Goal: Transaction & Acquisition: Purchase product/service

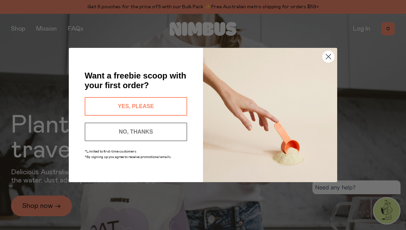
click at [155, 133] on button "NO, THANKS" at bounding box center [136, 132] width 103 height 19
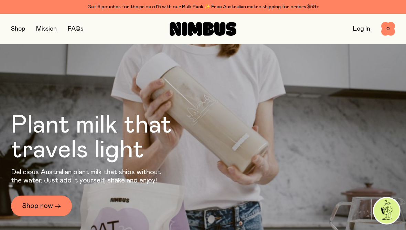
click at [361, 28] on link "Log In" at bounding box center [361, 29] width 17 height 6
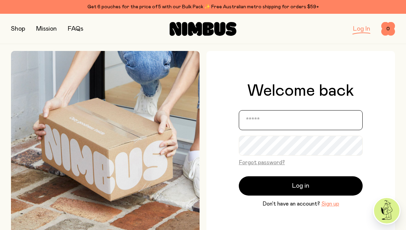
click at [276, 113] on input "email" at bounding box center [301, 120] width 124 height 20
type input "*"
click at [21, 27] on button "button" at bounding box center [18, 29] width 14 height 10
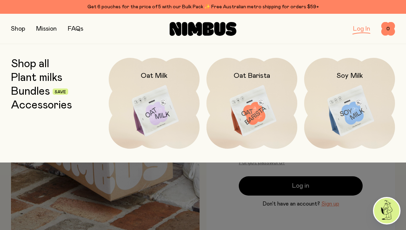
click at [252, 101] on img at bounding box center [252, 111] width 91 height 107
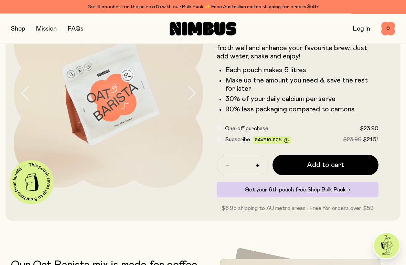
scroll to position [59, 0]
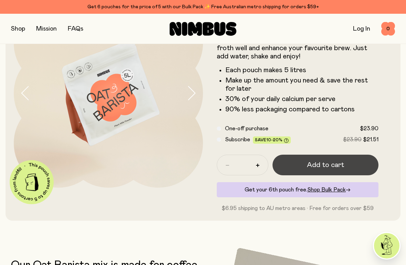
click at [330, 165] on span "Add to cart" at bounding box center [325, 165] width 37 height 10
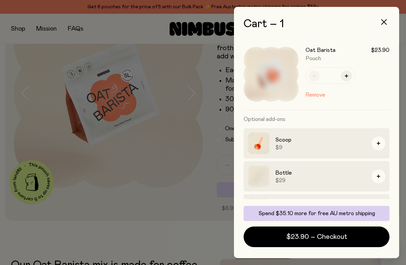
scroll to position [0, 0]
click at [382, 21] on icon "button" at bounding box center [384, 22] width 6 height 6
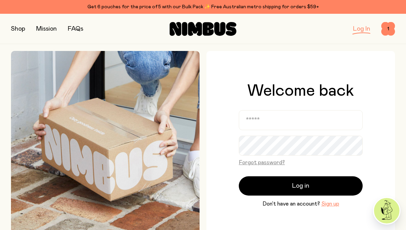
click at [20, 28] on button "button" at bounding box center [18, 29] width 14 height 10
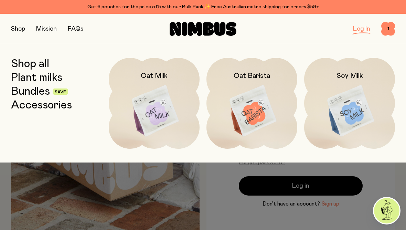
click at [346, 107] on img at bounding box center [349, 111] width 91 height 107
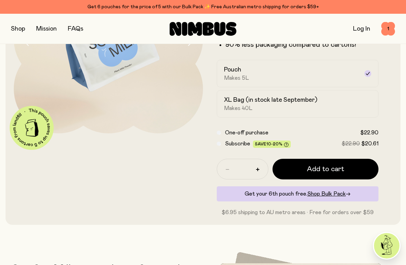
scroll to position [114, 0]
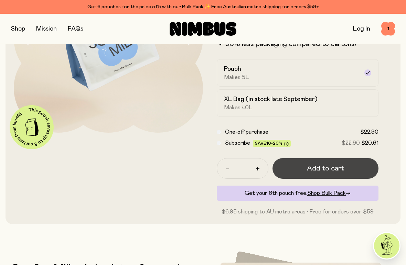
click at [323, 164] on button "Add to cart" at bounding box center [326, 168] width 106 height 21
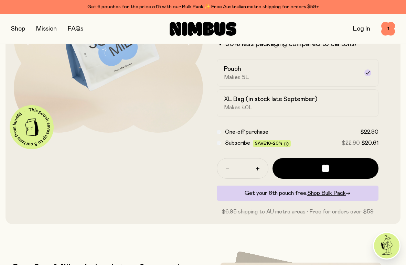
scroll to position [0, 0]
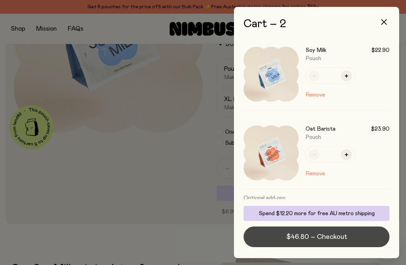
click at [319, 230] on span "$46.80 – Checkout" at bounding box center [316, 237] width 61 height 10
